Goal: Transaction & Acquisition: Purchase product/service

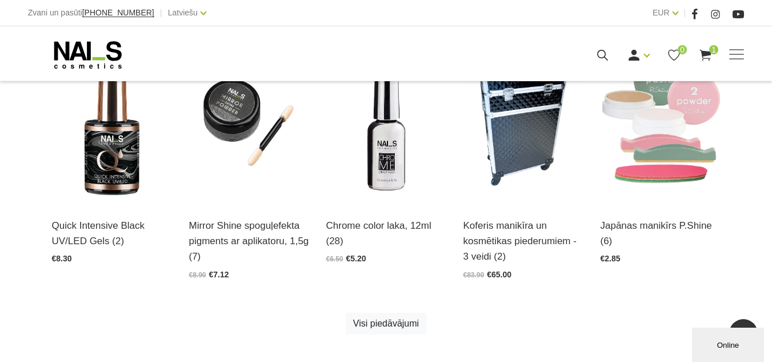
scroll to position [572, 0]
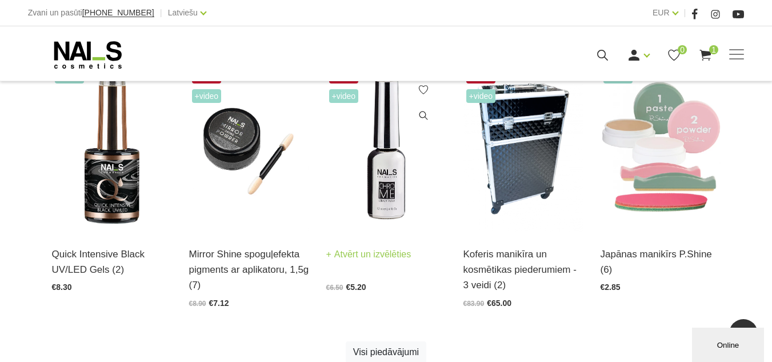
click at [375, 174] on img at bounding box center [386, 149] width 120 height 165
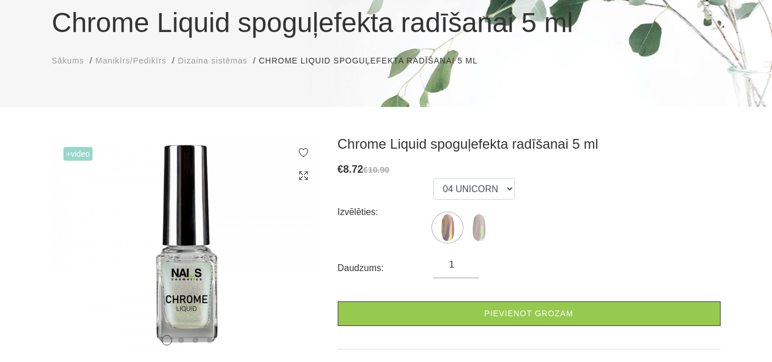
scroll to position [114, 0]
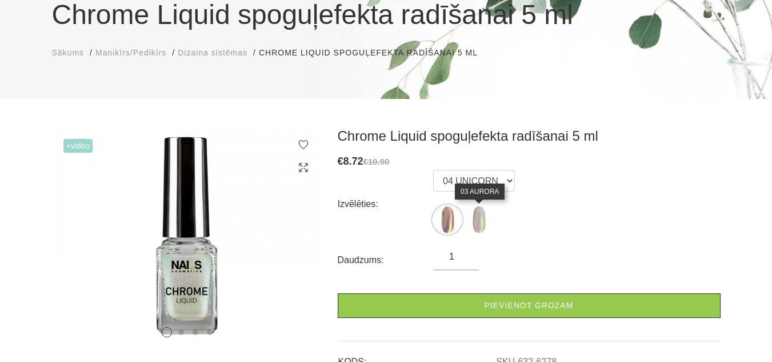
click at [484, 214] on img at bounding box center [479, 219] width 29 height 29
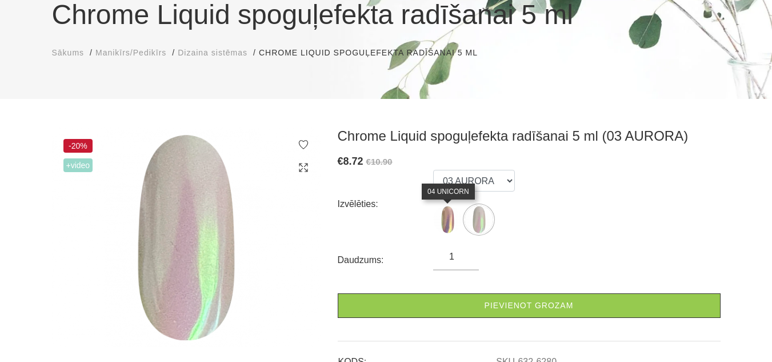
click at [445, 216] on img at bounding box center [447, 219] width 29 height 29
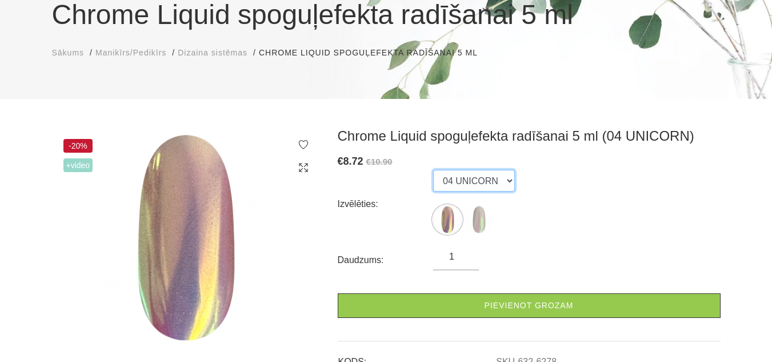
click at [502, 183] on select "04 UNICORN 03 AURORA" at bounding box center [474, 181] width 82 height 22
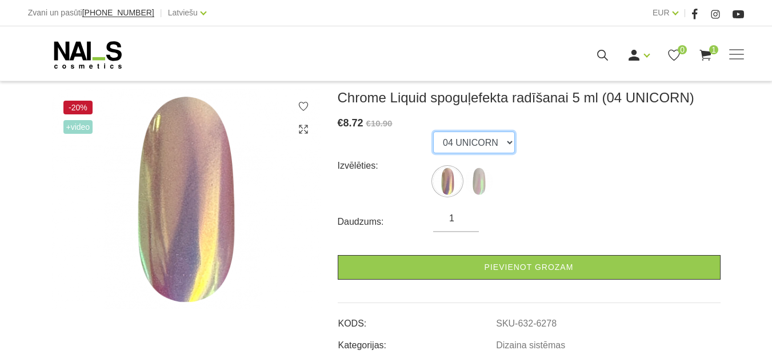
scroll to position [171, 0]
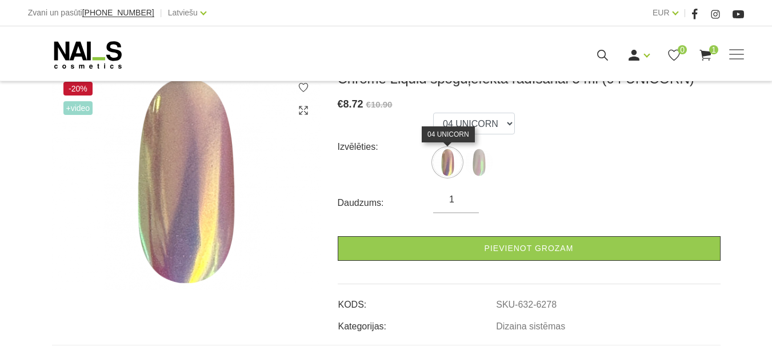
click at [445, 162] on img at bounding box center [447, 162] width 29 height 29
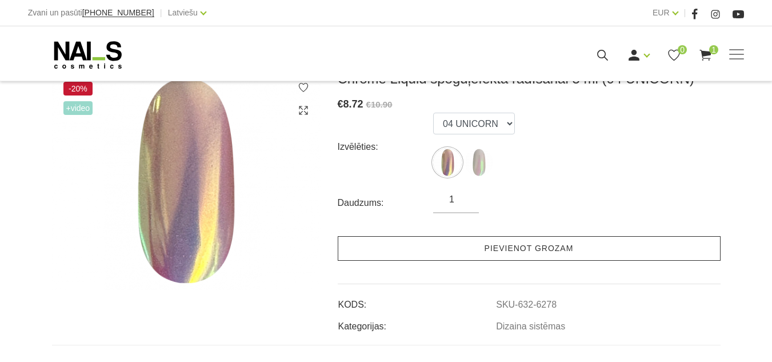
click at [492, 249] on link "Pievienot grozam" at bounding box center [529, 248] width 383 height 25
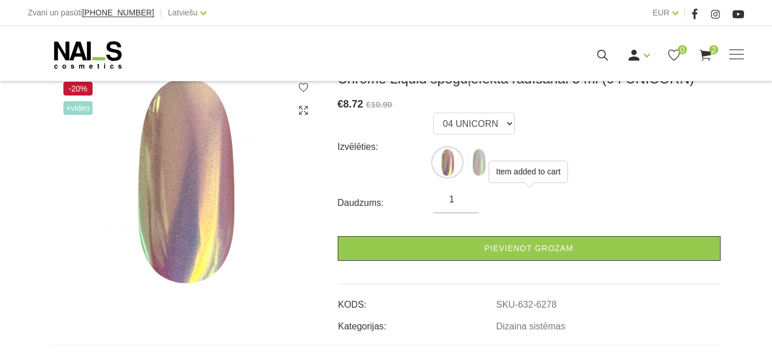
scroll to position [114, 0]
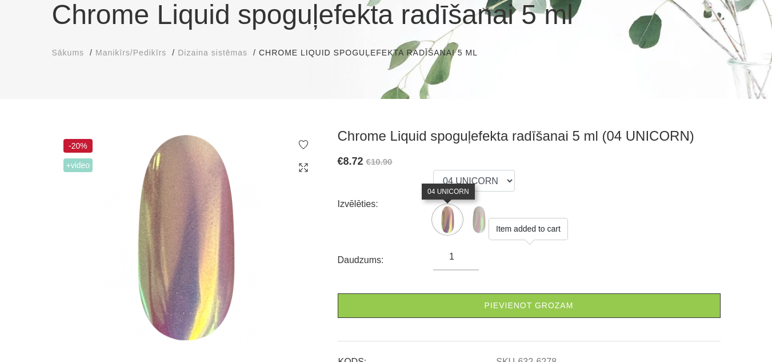
click at [451, 215] on img at bounding box center [447, 219] width 29 height 29
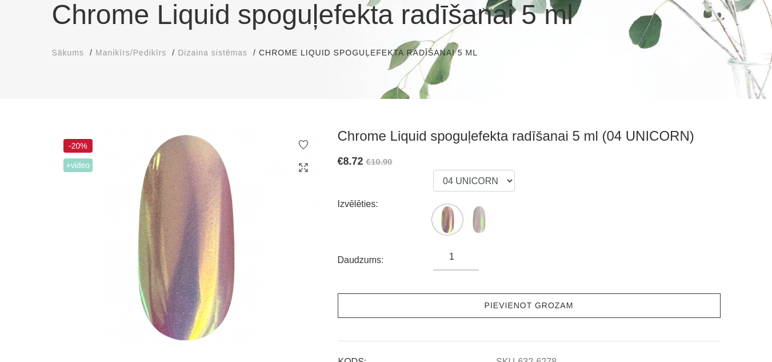
click at [495, 301] on link "Pievienot grozam" at bounding box center [529, 305] width 383 height 25
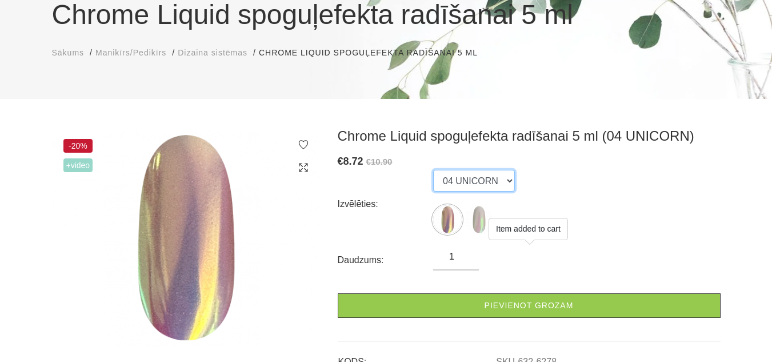
click at [502, 175] on select "04 UNICORN 03 AURORA" at bounding box center [474, 181] width 82 height 22
select select "6280"
click at [433, 170] on select "04 UNICORN 03 AURORA" at bounding box center [474, 181] width 82 height 22
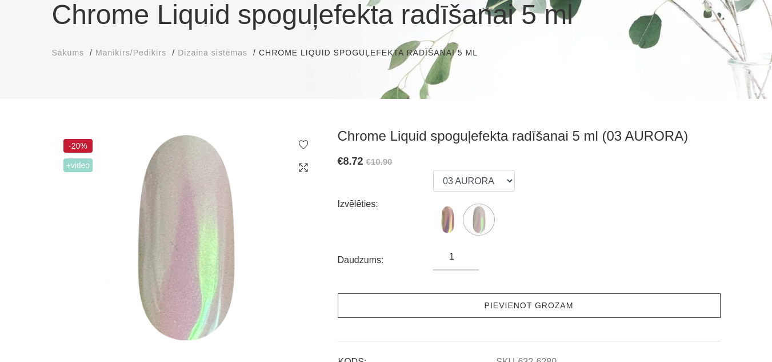
click at [495, 305] on link "Pievienot grozam" at bounding box center [529, 305] width 383 height 25
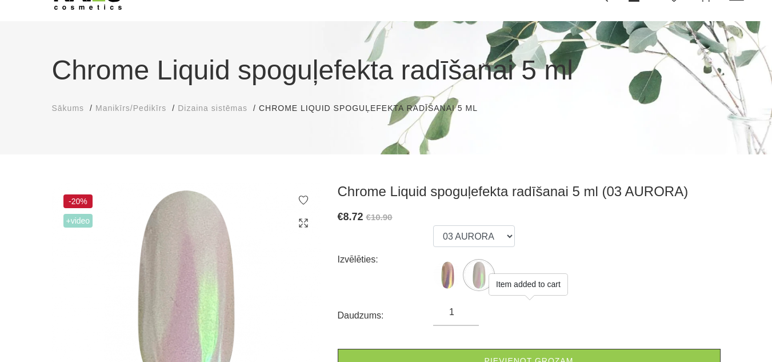
scroll to position [0, 0]
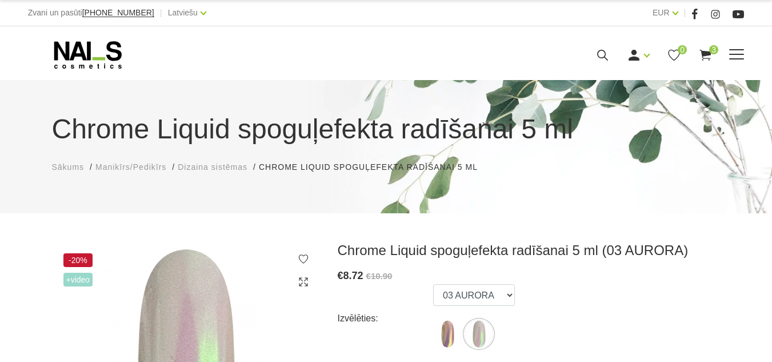
click at [712, 61] on use at bounding box center [705, 55] width 11 height 11
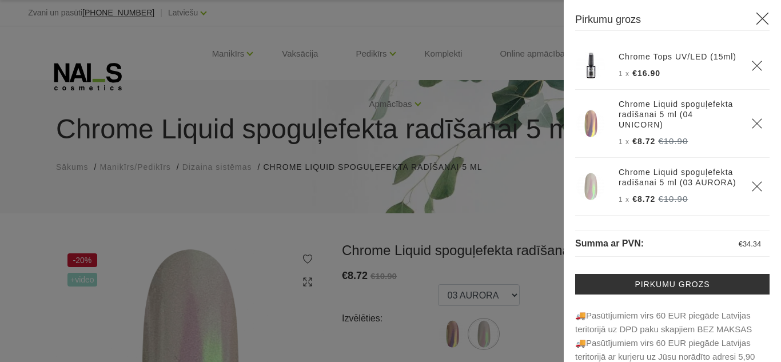
click at [751, 69] on icon "Delete" at bounding box center [756, 65] width 11 height 11
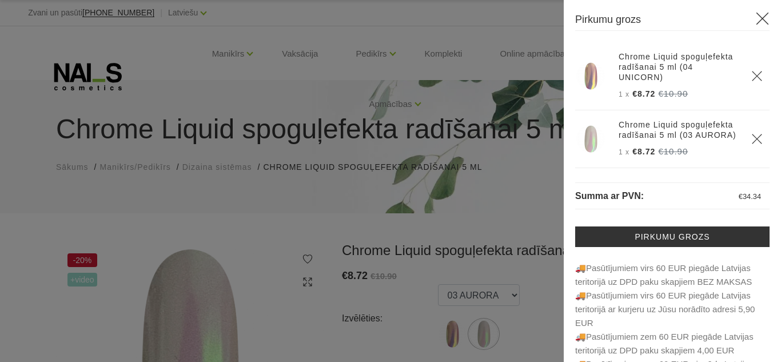
click at [474, 35] on div at bounding box center [390, 181] width 781 height 362
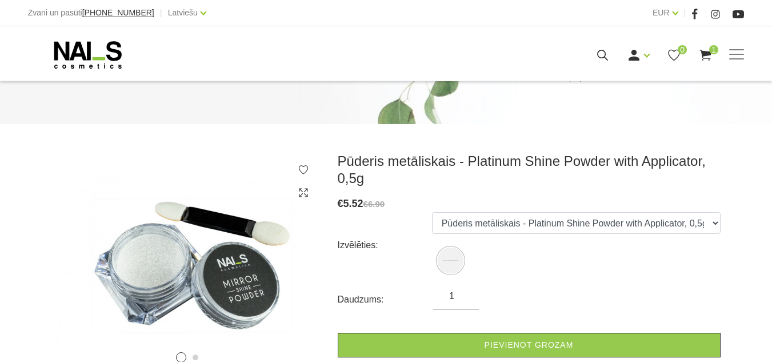
scroll to position [171, 0]
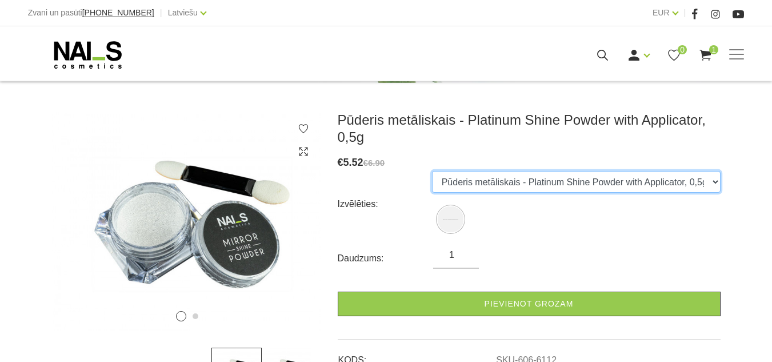
click at [711, 179] on select "Pūderis metāliskais - Platinum Shine Powder with Applicator, 0,5g" at bounding box center [576, 182] width 289 height 22
click at [709, 177] on select "Pūderis metāliskais - Platinum Shine Powder with Applicator, 0,5g" at bounding box center [576, 182] width 289 height 22
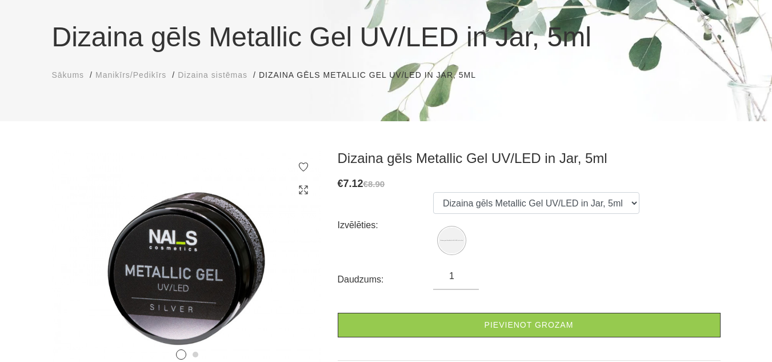
scroll to position [114, 0]
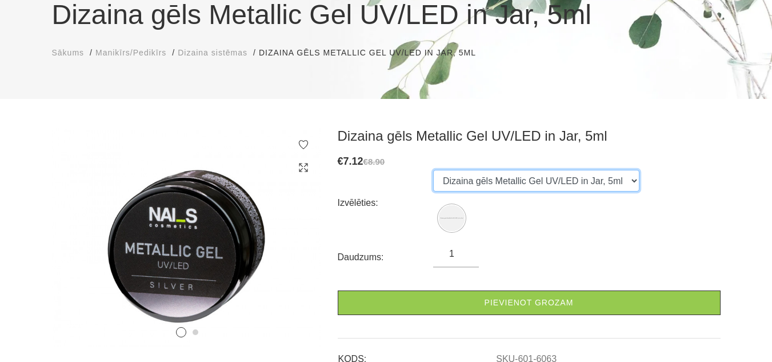
click at [614, 178] on select "Dizaina gēls Metallic Gel UV/LED in Jar, 5ml" at bounding box center [536, 181] width 206 height 22
click at [613, 175] on select "Dizaina gēls Metallic Gel UV/LED in Jar, 5ml" at bounding box center [536, 181] width 206 height 22
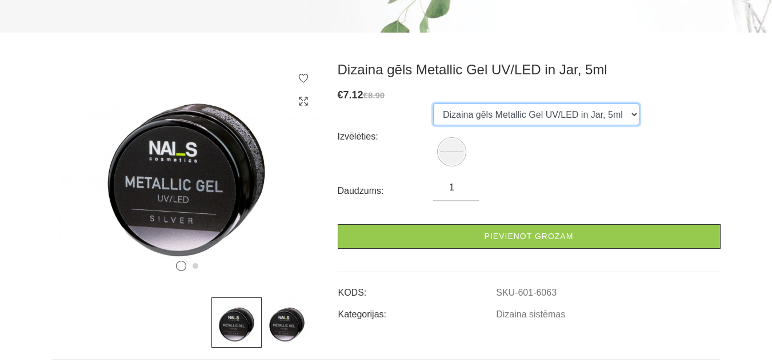
scroll to position [286, 0]
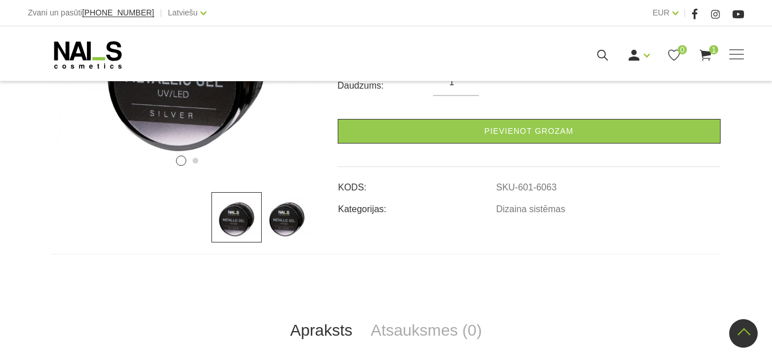
click at [300, 214] on img at bounding box center [287, 217] width 50 height 50
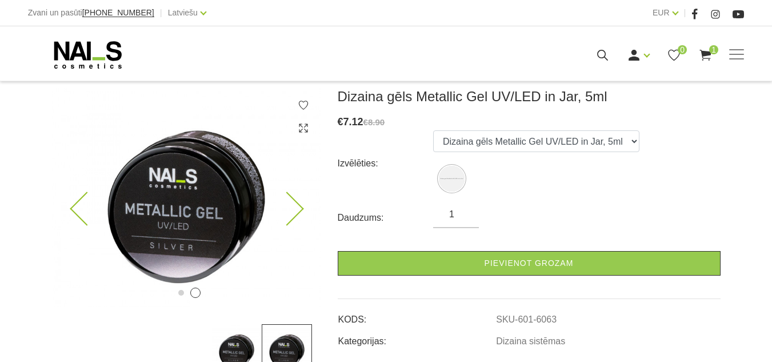
scroll to position [171, 0]
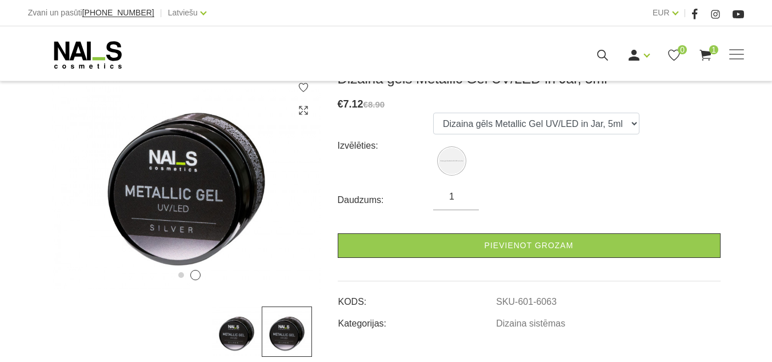
click at [238, 321] on img at bounding box center [236, 331] width 50 height 50
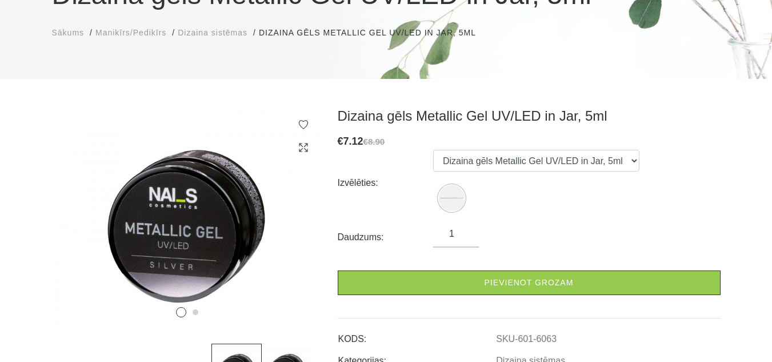
scroll to position [114, 0]
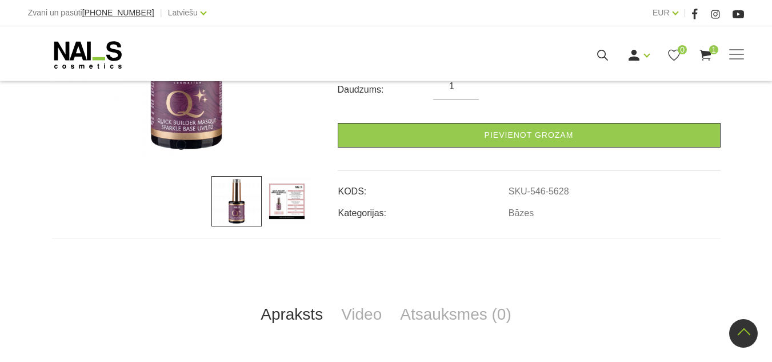
scroll to position [286, 0]
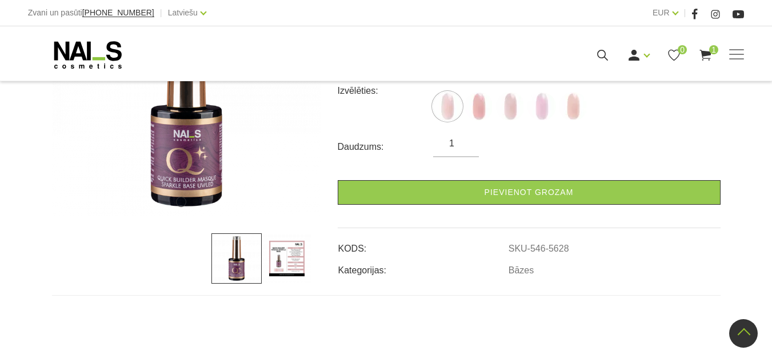
click at [287, 257] on img at bounding box center [287, 258] width 50 height 50
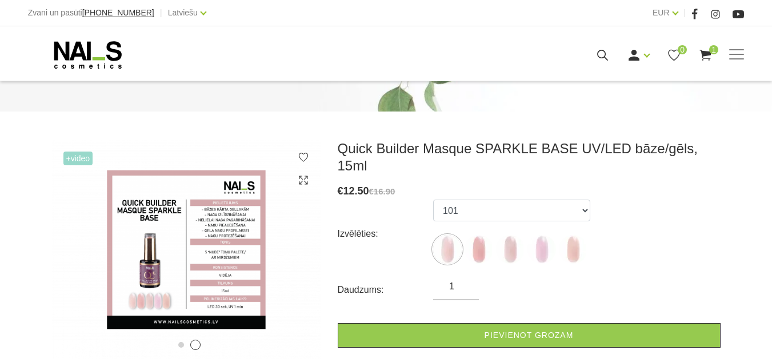
scroll to position [114, 0]
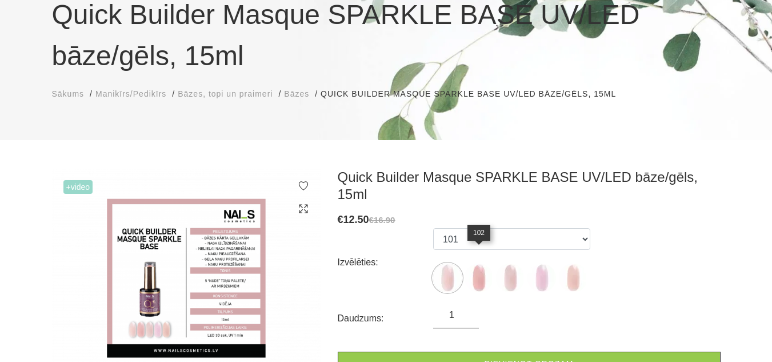
click at [482, 263] on img at bounding box center [479, 277] width 29 height 29
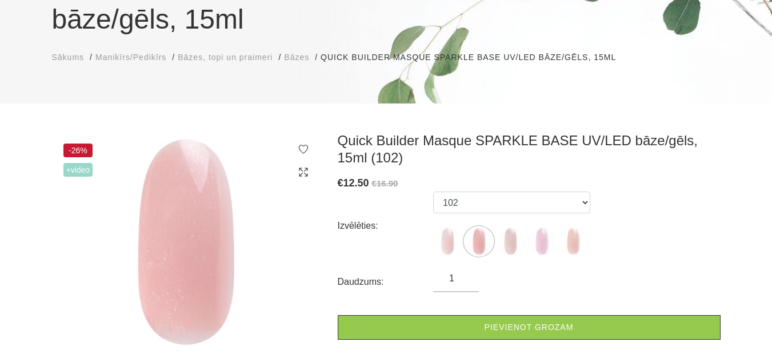
scroll to position [171, 0]
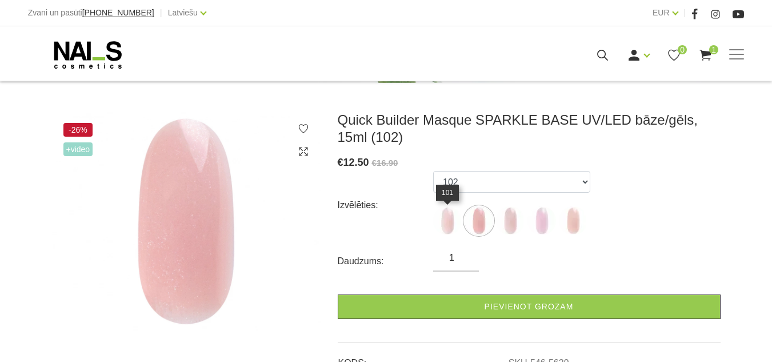
click at [456, 221] on img at bounding box center [447, 220] width 29 height 29
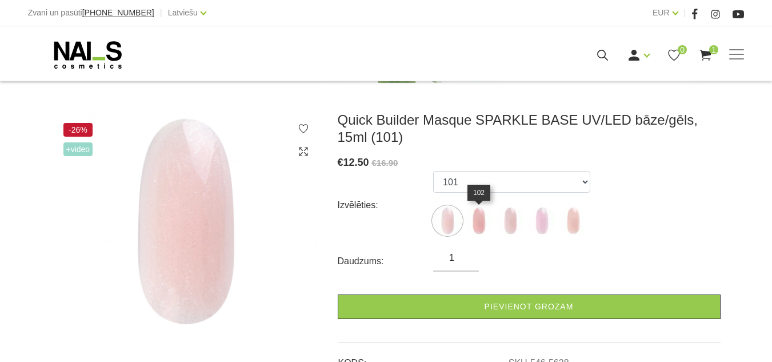
click at [481, 227] on img at bounding box center [479, 220] width 29 height 29
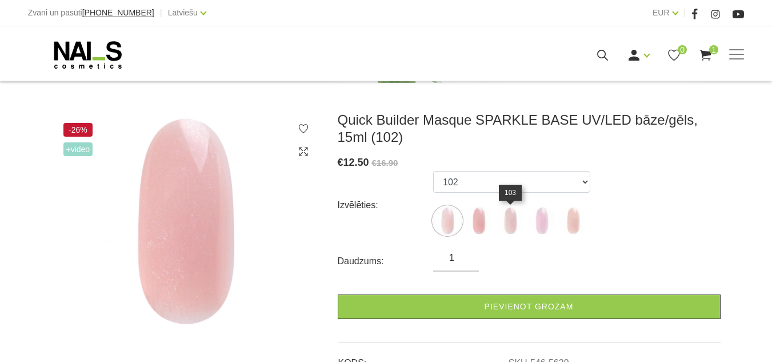
click at [514, 225] on img at bounding box center [510, 220] width 29 height 29
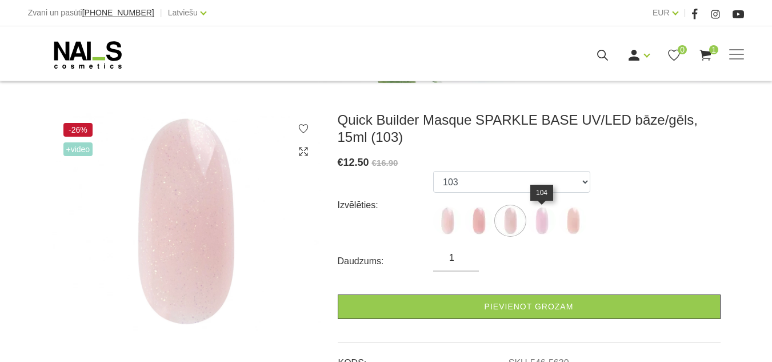
click at [539, 227] on img at bounding box center [542, 220] width 29 height 29
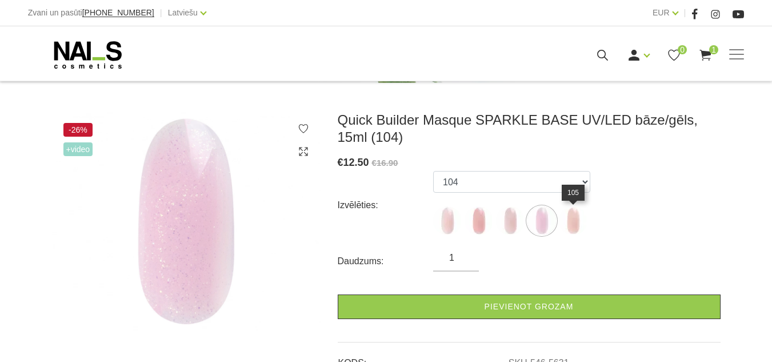
click at [580, 225] on img at bounding box center [573, 220] width 29 height 29
select select "6010"
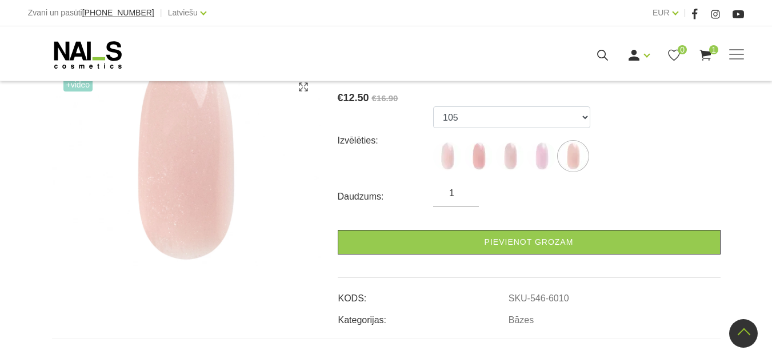
scroll to position [229, 0]
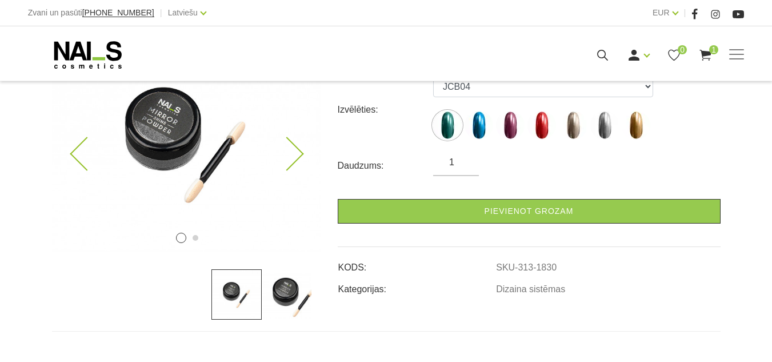
scroll to position [229, 0]
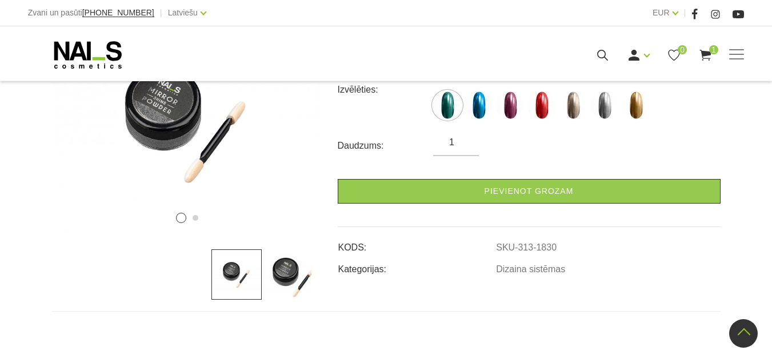
click at [281, 282] on img at bounding box center [287, 274] width 50 height 50
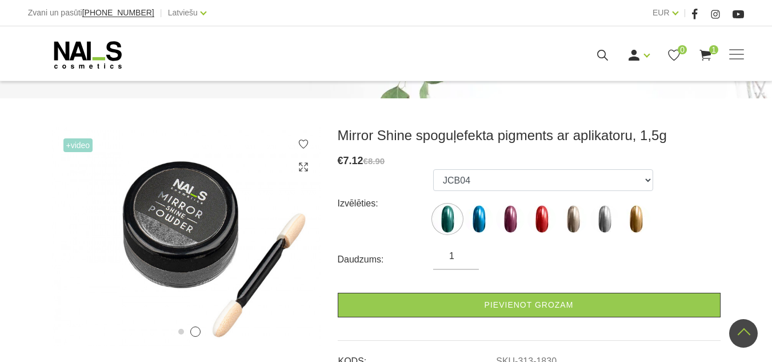
scroll to position [114, 0]
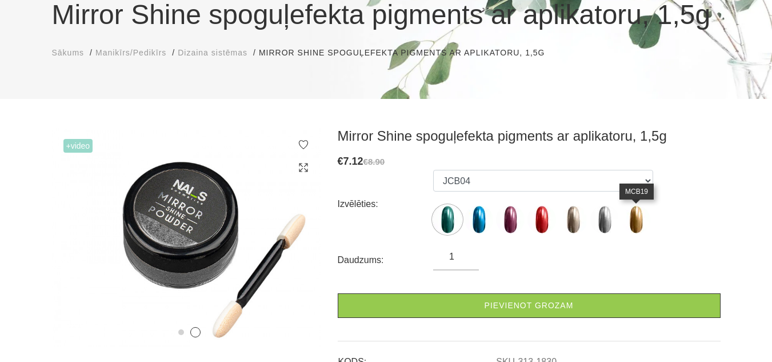
click at [629, 218] on img at bounding box center [636, 219] width 29 height 29
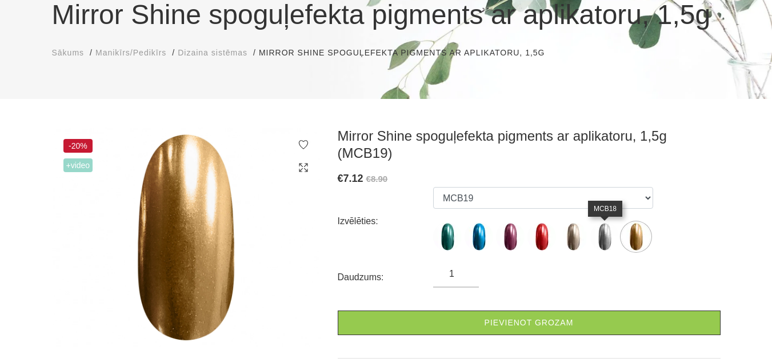
click at [598, 230] on img at bounding box center [604, 236] width 29 height 29
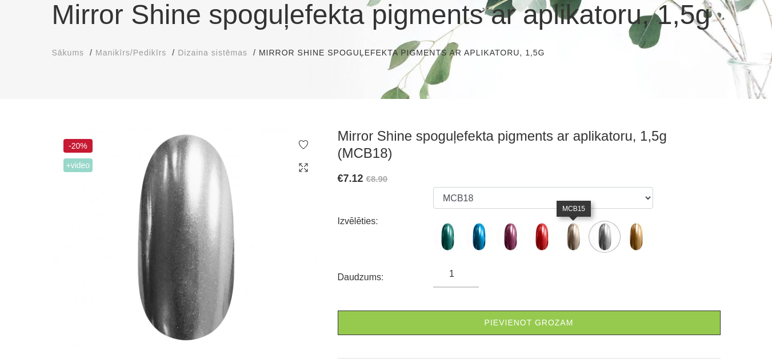
click at [576, 234] on img at bounding box center [573, 236] width 29 height 29
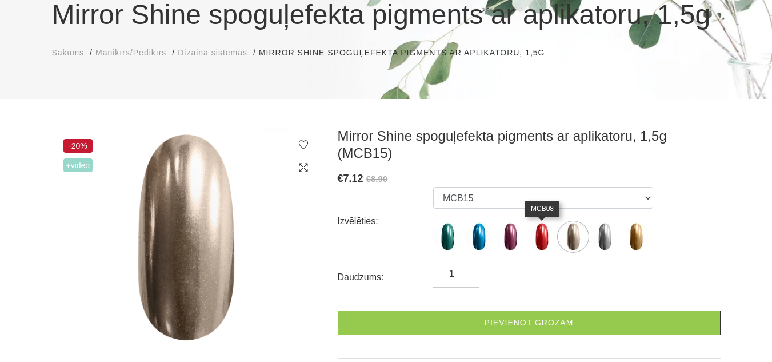
click at [541, 239] on img at bounding box center [542, 236] width 29 height 29
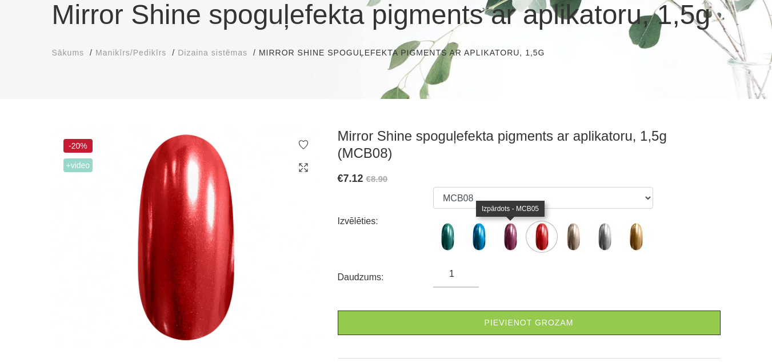
click at [506, 242] on img at bounding box center [510, 236] width 29 height 29
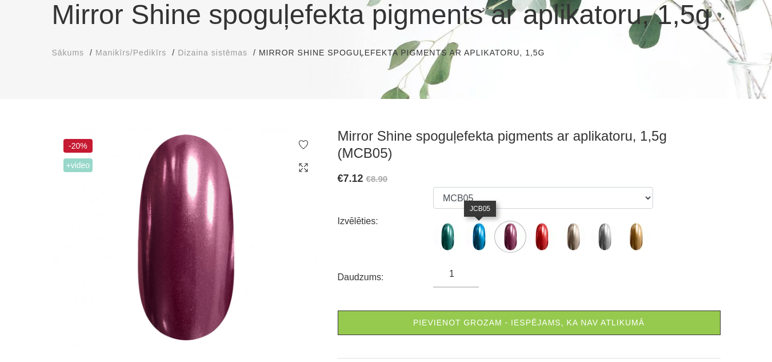
click at [477, 242] on img at bounding box center [479, 236] width 29 height 29
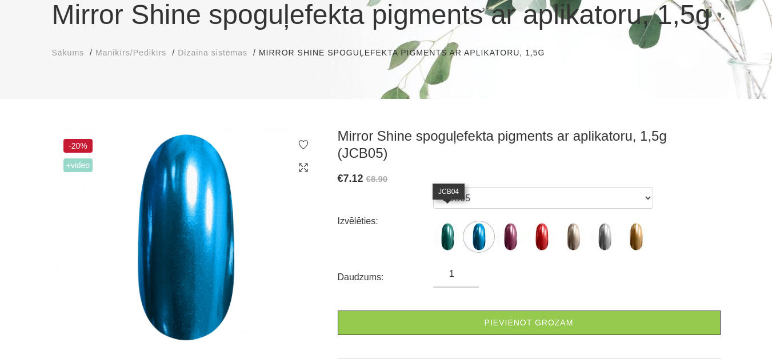
click at [445, 230] on img at bounding box center [447, 236] width 29 height 29
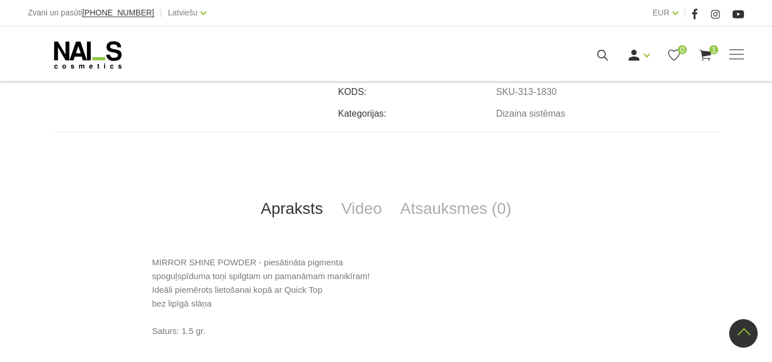
scroll to position [400, 0]
click at [368, 203] on link "Video" at bounding box center [361, 210] width 59 height 38
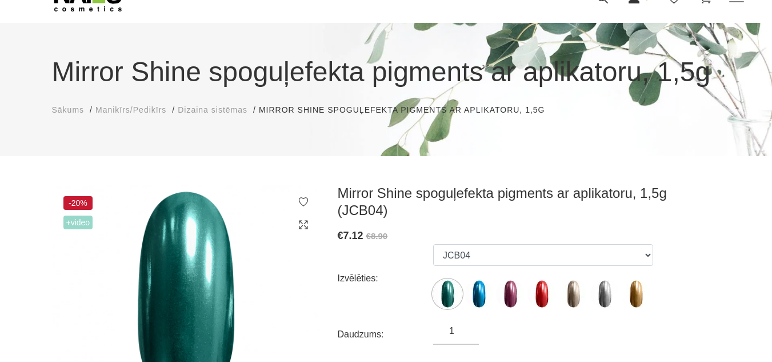
scroll to position [114, 0]
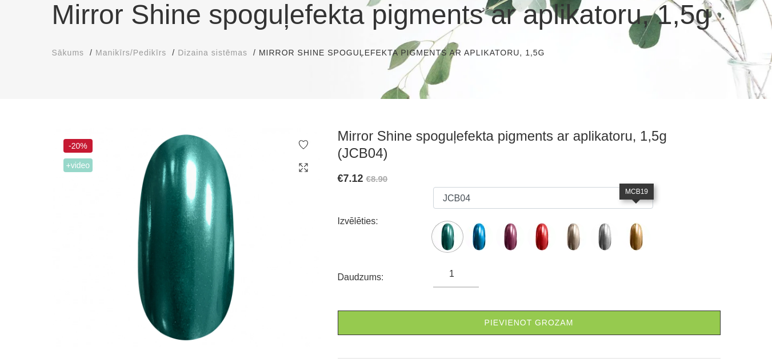
click at [640, 222] on img at bounding box center [636, 236] width 29 height 29
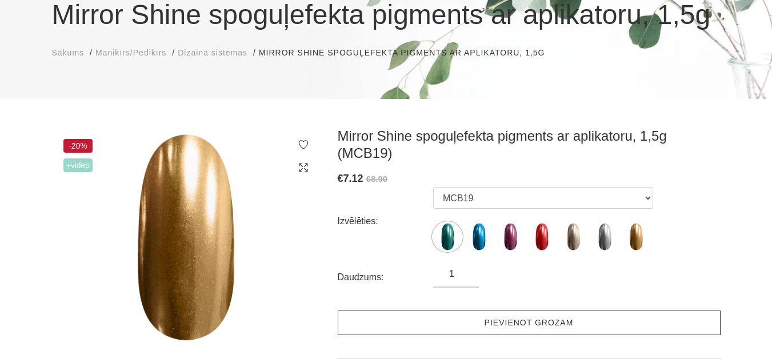
click at [532, 322] on link "Pievienot grozam" at bounding box center [529, 322] width 383 height 25
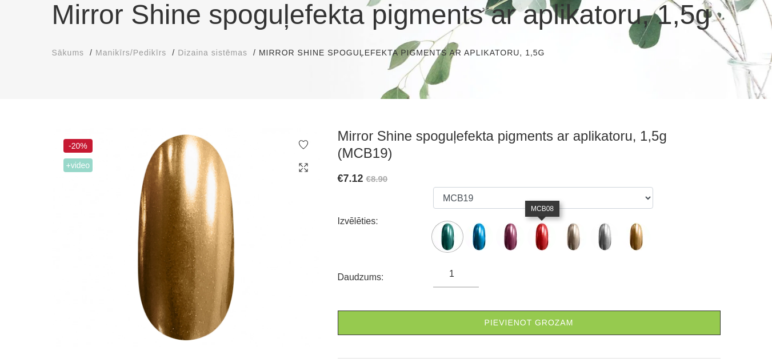
click at [538, 232] on img at bounding box center [542, 236] width 29 height 29
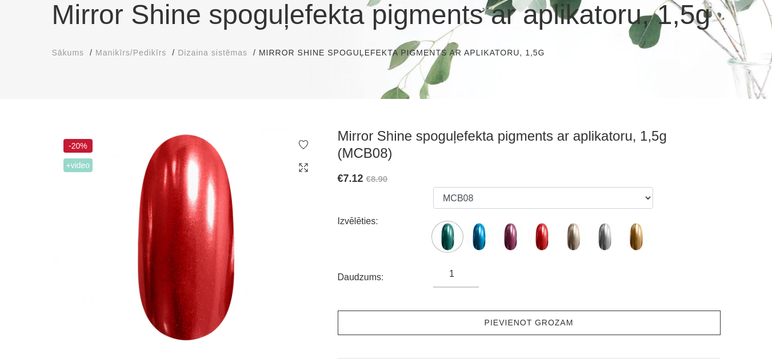
click at [509, 325] on link "Pievienot grozam" at bounding box center [529, 322] width 383 height 25
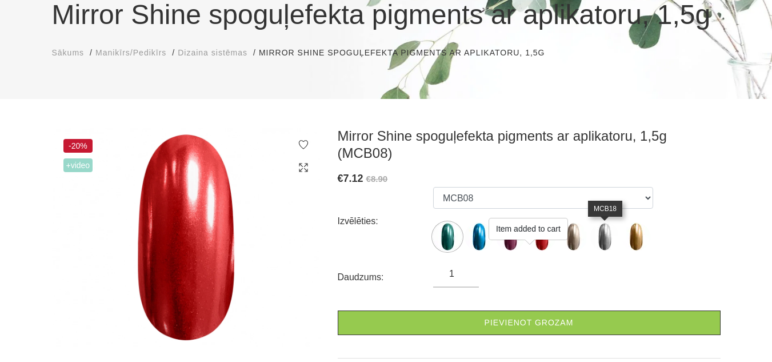
click at [599, 241] on img at bounding box center [604, 236] width 29 height 29
select select "1837"
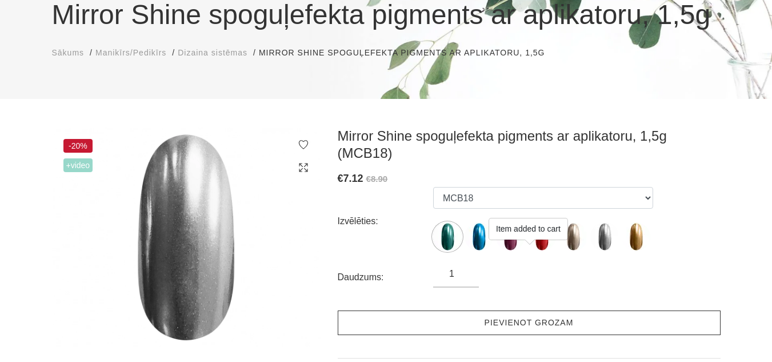
click at [537, 321] on link "Pievienot grozam" at bounding box center [529, 322] width 383 height 25
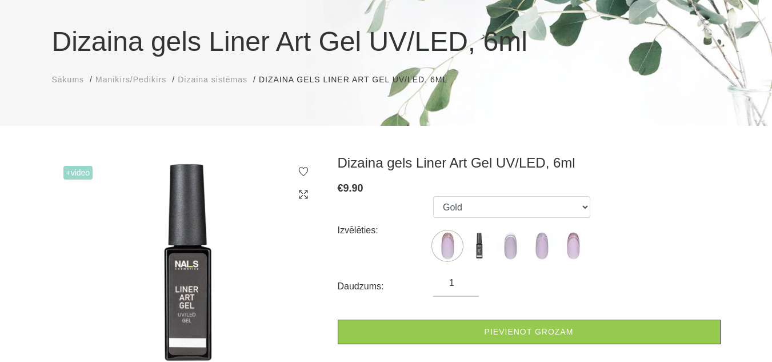
scroll to position [114, 0]
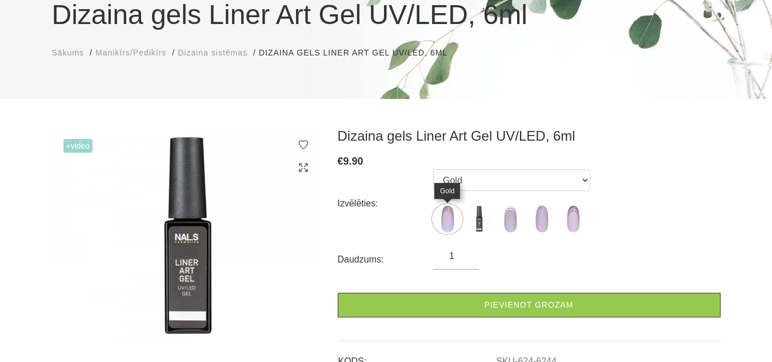
click at [453, 220] on img at bounding box center [447, 219] width 29 height 29
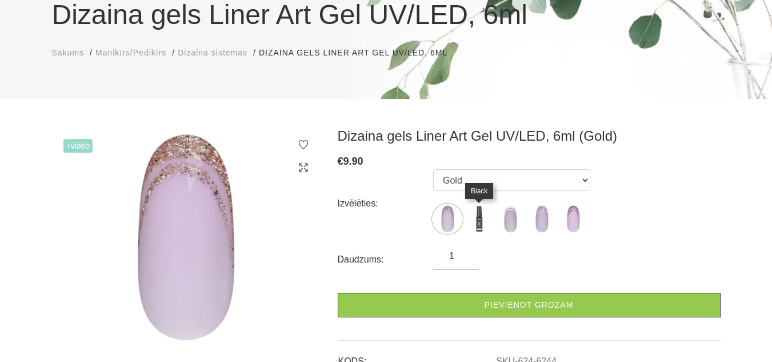
click at [471, 223] on img at bounding box center [479, 219] width 29 height 29
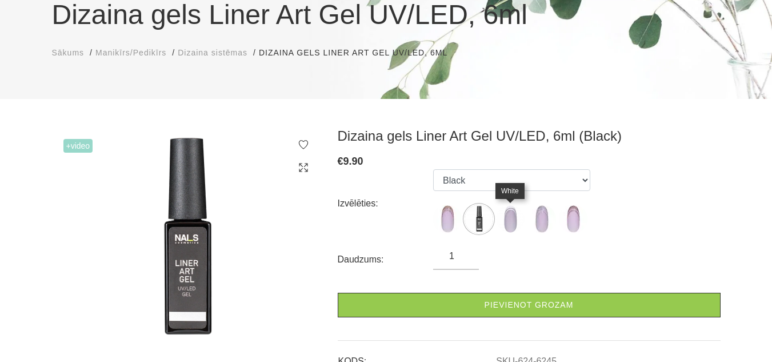
click at [510, 219] on img at bounding box center [510, 219] width 29 height 29
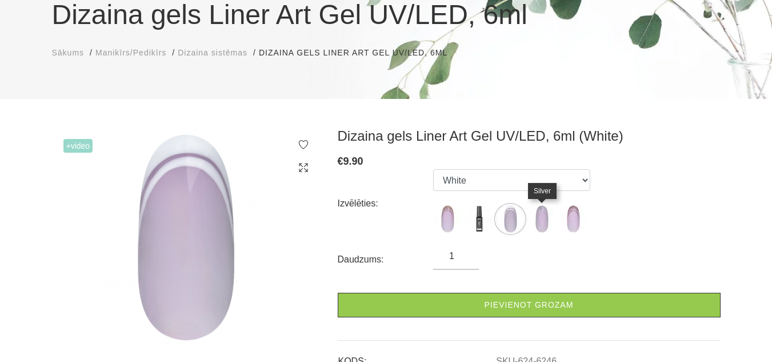
click at [536, 219] on img at bounding box center [542, 219] width 29 height 29
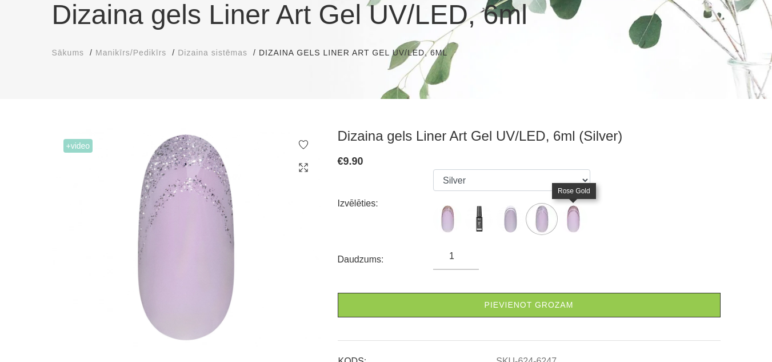
click at [568, 219] on img at bounding box center [573, 219] width 29 height 29
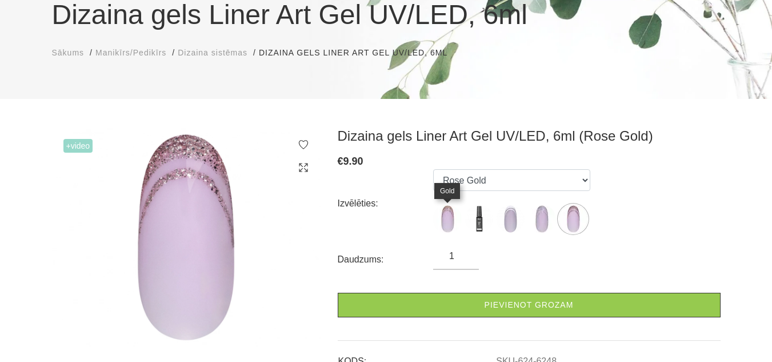
click at [448, 216] on img at bounding box center [447, 219] width 29 height 29
click at [545, 222] on img at bounding box center [542, 219] width 29 height 29
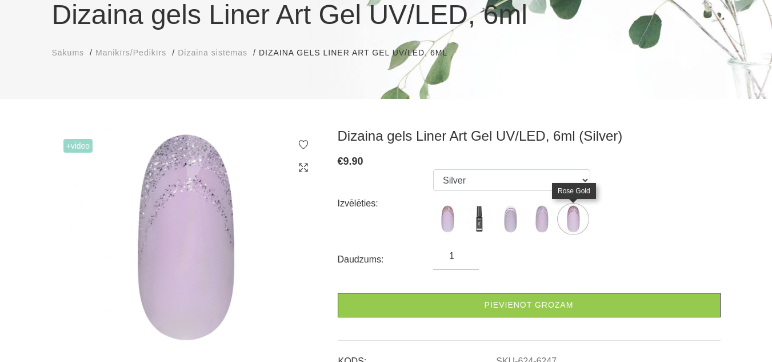
click at [562, 215] on img at bounding box center [573, 219] width 29 height 29
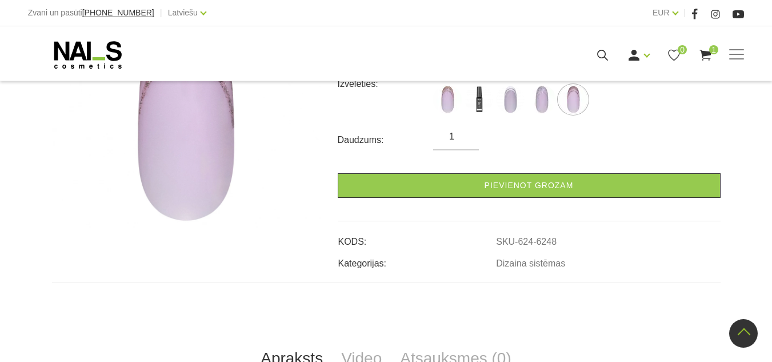
scroll to position [115, 0]
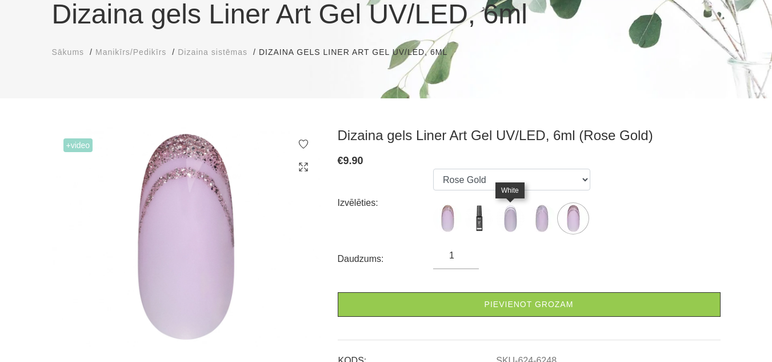
click at [520, 217] on img at bounding box center [510, 218] width 29 height 29
select select "6246"
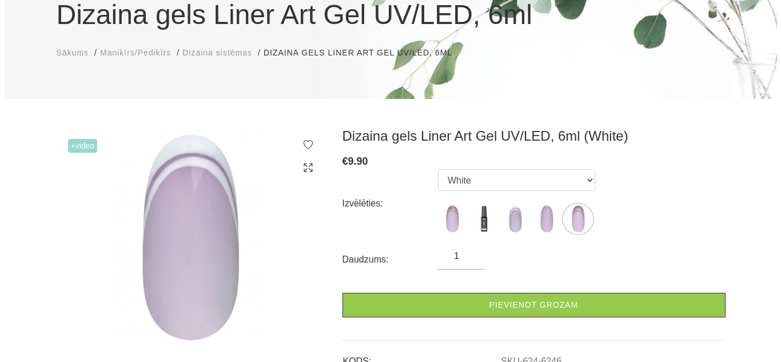
scroll to position [171, 0]
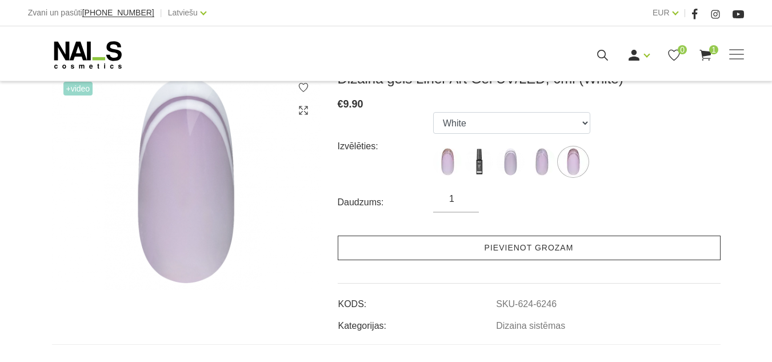
click at [514, 246] on link "Pievienot grozam" at bounding box center [529, 247] width 383 height 25
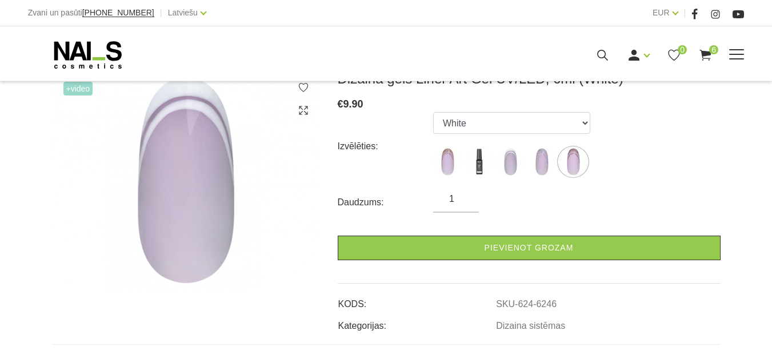
click at [712, 61] on use at bounding box center [705, 55] width 11 height 11
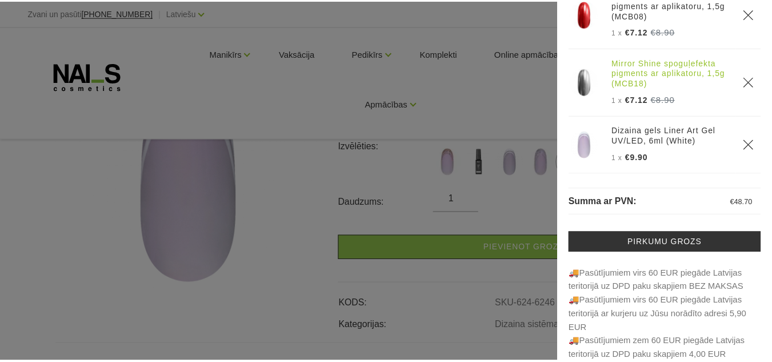
scroll to position [0, 0]
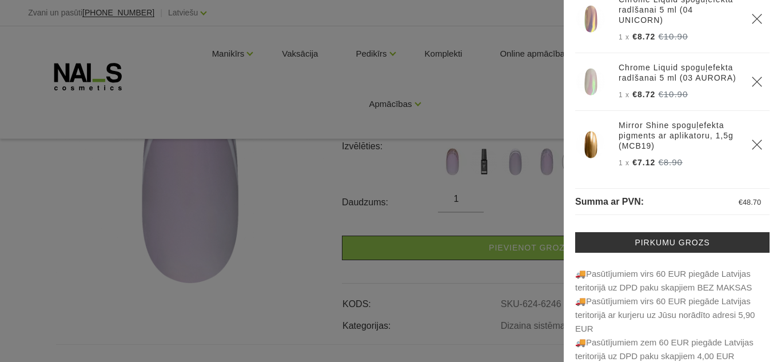
click at [514, 24] on div at bounding box center [390, 181] width 781 height 362
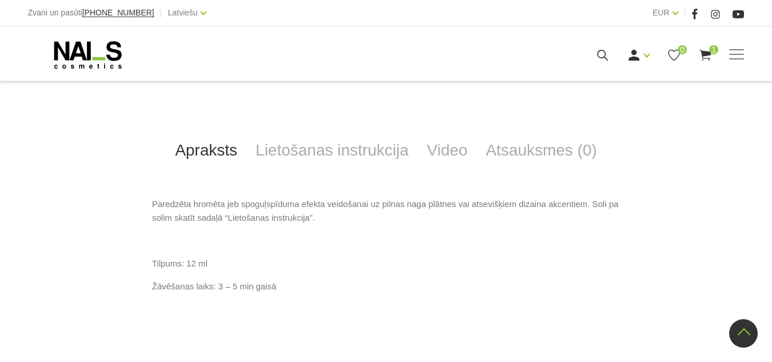
scroll to position [514, 0]
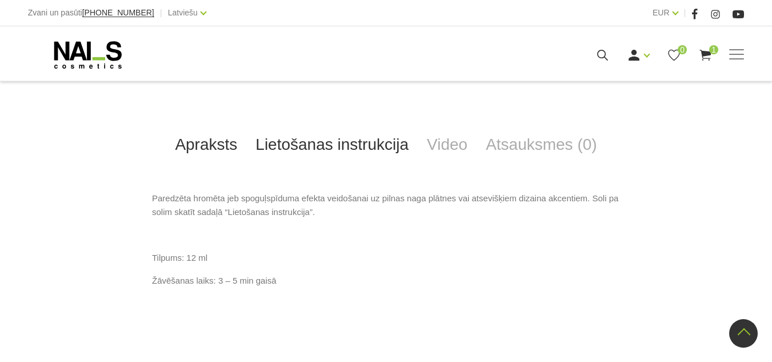
click at [317, 142] on link "Lietošanas instrukcija" at bounding box center [331, 145] width 171 height 38
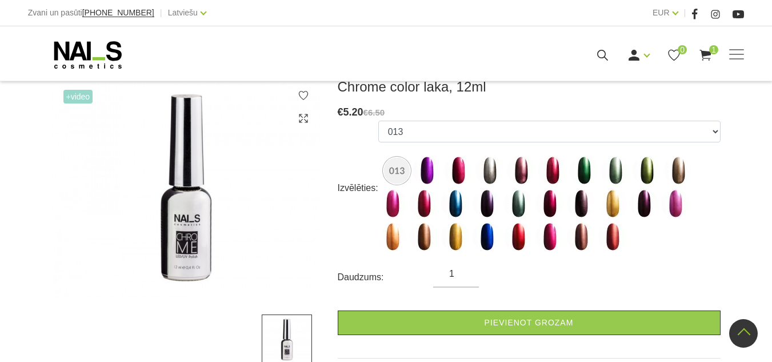
scroll to position [127, 0]
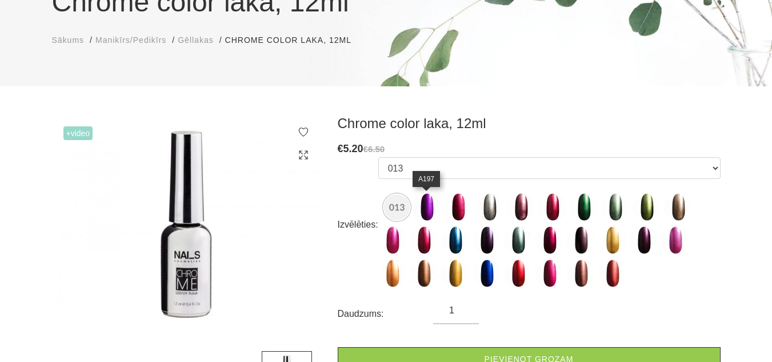
click at [429, 210] on img at bounding box center [427, 207] width 29 height 29
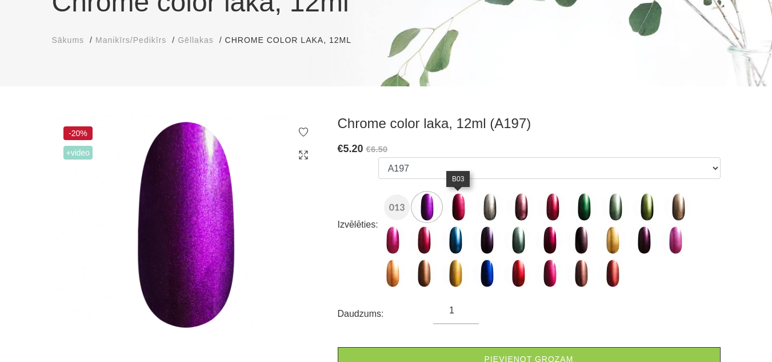
click at [457, 208] on img at bounding box center [458, 207] width 29 height 29
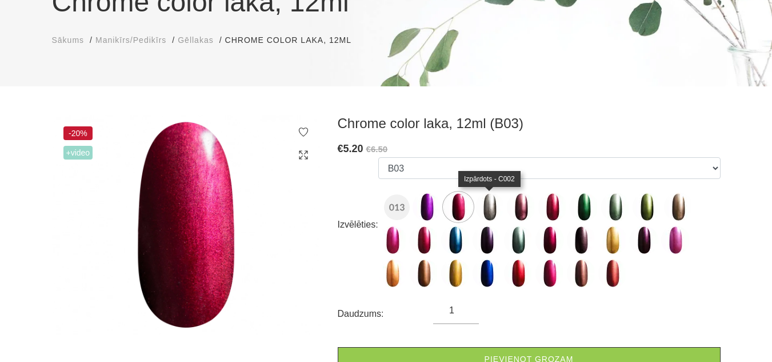
click at [493, 210] on img at bounding box center [490, 207] width 29 height 29
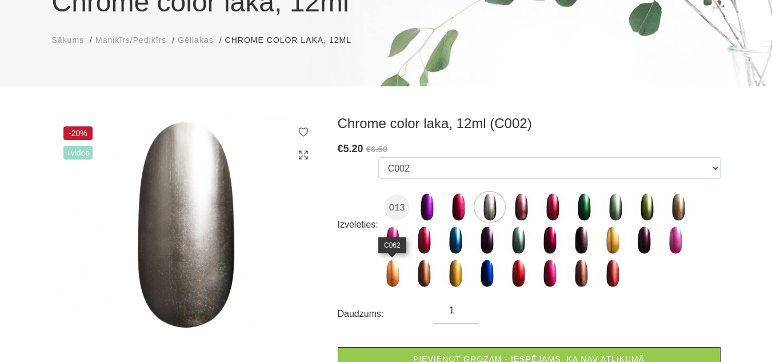
click at [390, 274] on img at bounding box center [392, 273] width 29 height 29
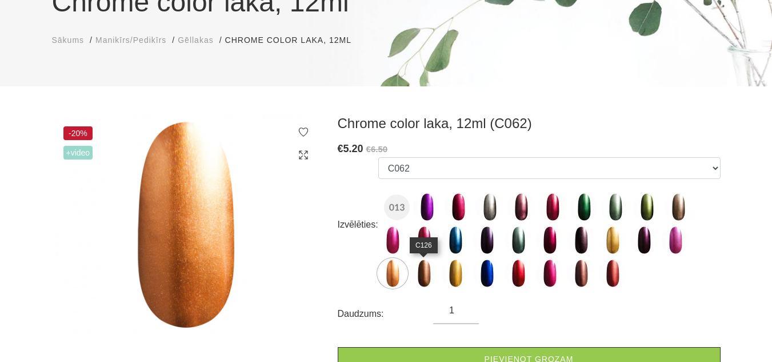
click at [424, 276] on img at bounding box center [424, 273] width 29 height 29
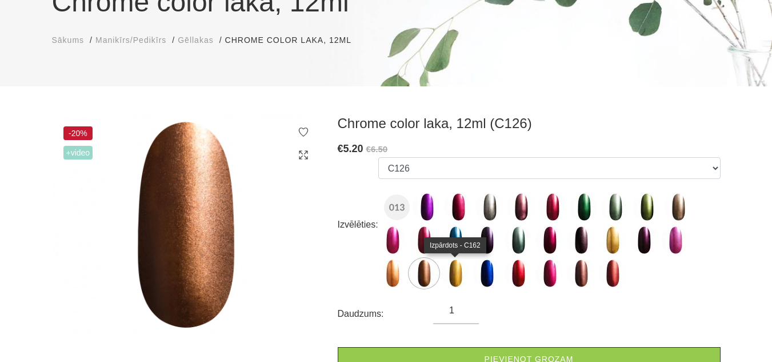
click at [451, 273] on img at bounding box center [455, 273] width 29 height 29
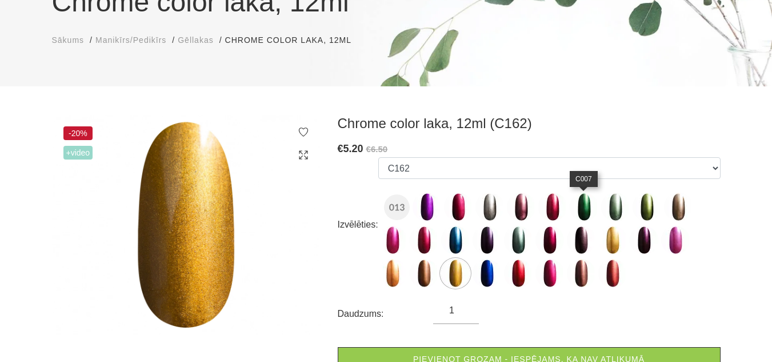
click at [581, 205] on img at bounding box center [584, 207] width 29 height 29
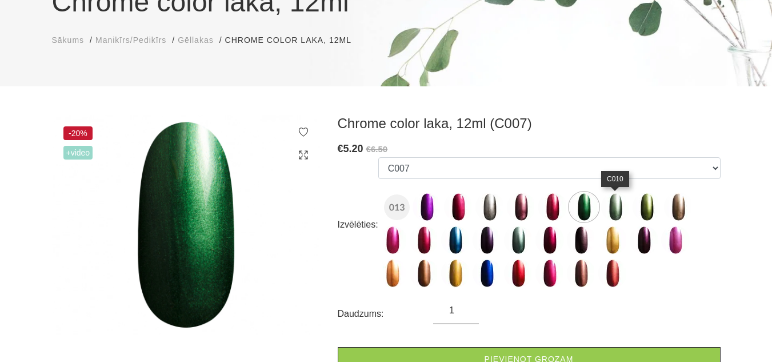
click at [610, 207] on img at bounding box center [615, 207] width 29 height 29
select select "1541"
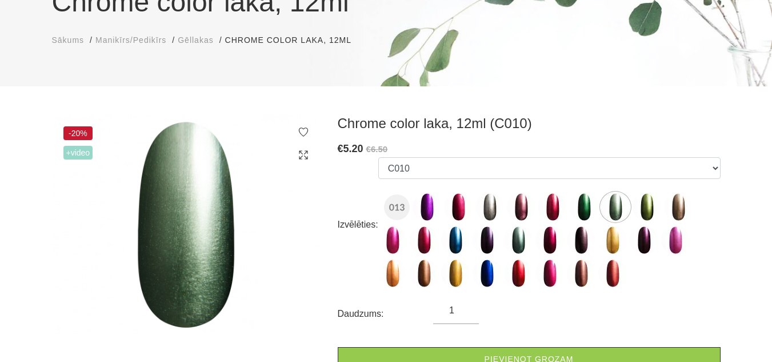
click at [85, 151] on span "+Video" at bounding box center [78, 153] width 30 height 14
click at [69, 152] on span "+Video" at bounding box center [78, 153] width 30 height 14
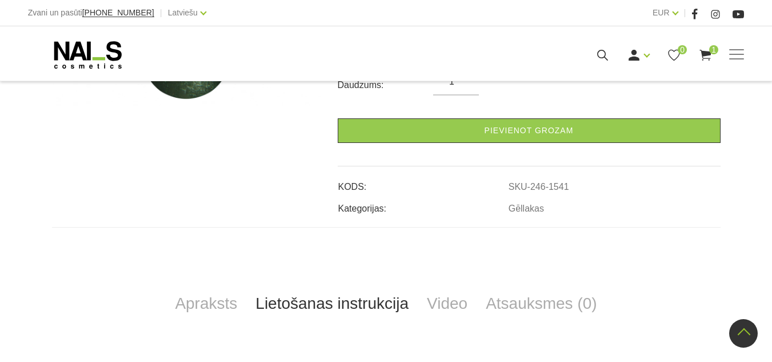
scroll to position [413, 0]
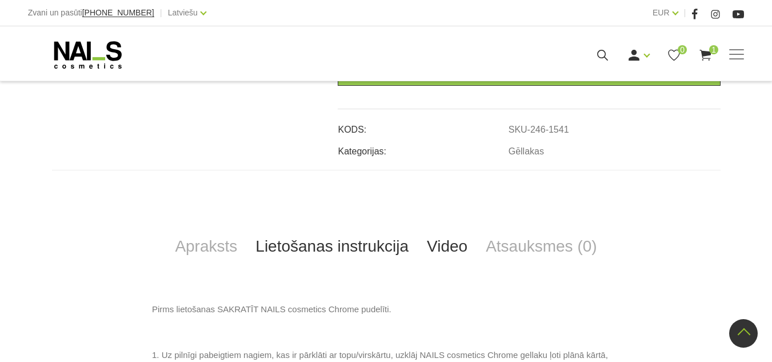
click at [445, 237] on link "Video" at bounding box center [447, 246] width 59 height 38
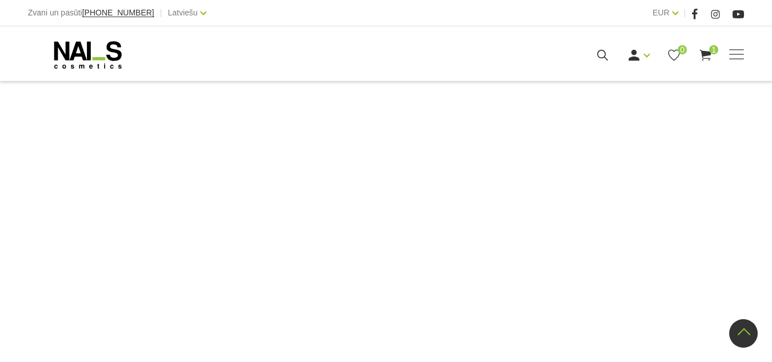
scroll to position [584, 0]
